Goal: Information Seeking & Learning: Learn about a topic

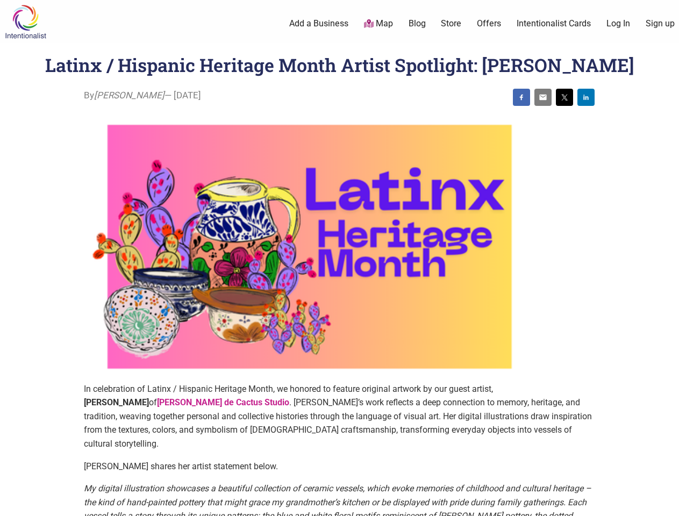
click at [339, 258] on img at bounding box center [309, 246] width 451 height 271
click at [521, 97] on img at bounding box center [521, 97] width 9 height 9
click at [543, 97] on img at bounding box center [543, 97] width 9 height 9
click at [564, 97] on img at bounding box center [564, 97] width 9 height 9
click at [586, 97] on img at bounding box center [586, 97] width 9 height 9
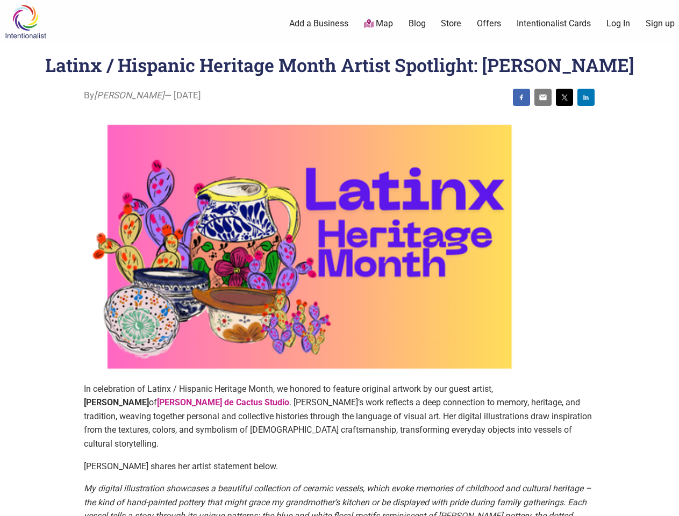
click at [666, 504] on icon at bounding box center [667, 502] width 12 height 13
